Goal: Check status: Check status

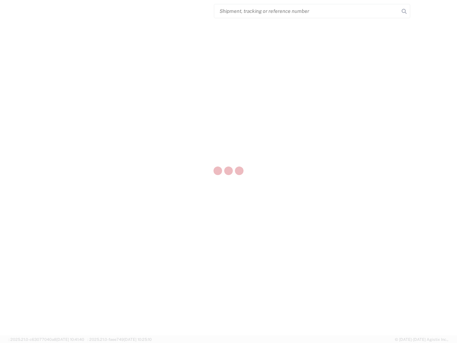
select select "US"
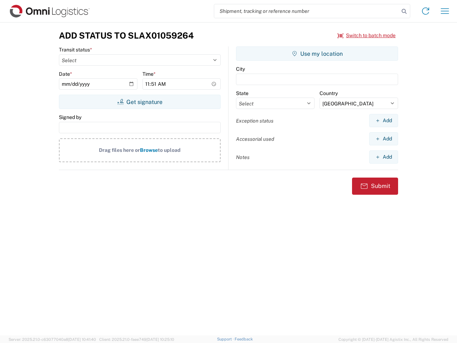
click at [307, 11] on input "search" at bounding box center [306, 11] width 185 height 14
click at [405, 11] on icon at bounding box center [405, 11] width 10 height 10
click at [426, 11] on icon at bounding box center [425, 10] width 11 height 11
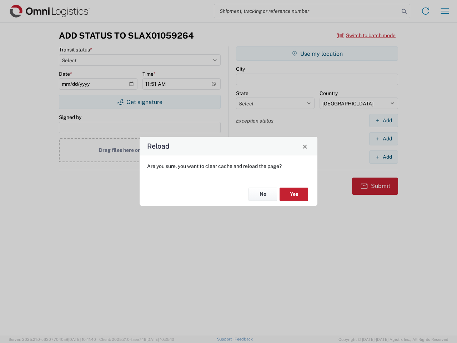
click at [367, 35] on div "Reload Are you sure, you want to clear cache and reload the page? No Yes" at bounding box center [228, 171] width 457 height 343
click at [140, 102] on div "Reload Are you sure, you want to clear cache and reload the page? No Yes" at bounding box center [228, 171] width 457 height 343
click at [317, 54] on div "Reload Are you sure, you want to clear cache and reload the page? No Yes" at bounding box center [228, 171] width 457 height 343
click at [384, 120] on div "Reload Are you sure, you want to clear cache and reload the page? No Yes" at bounding box center [228, 171] width 457 height 343
click at [384, 139] on div "Reload Are you sure, you want to clear cache and reload the page? No Yes" at bounding box center [228, 171] width 457 height 343
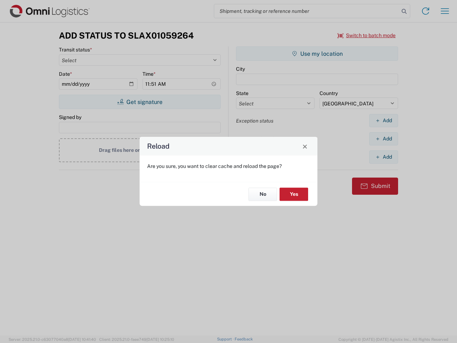
click at [384, 157] on div "Reload Are you sure, you want to clear cache and reload the page? No Yes" at bounding box center [228, 171] width 457 height 343
